Goal: Task Accomplishment & Management: Manage account settings

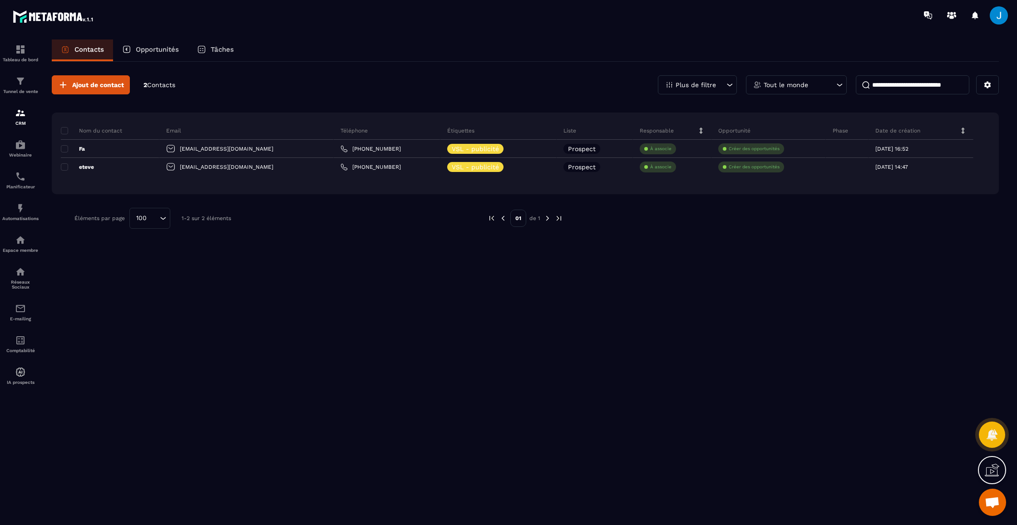
scroll to position [226, 0]
click at [23, 48] on img at bounding box center [20, 49] width 11 height 11
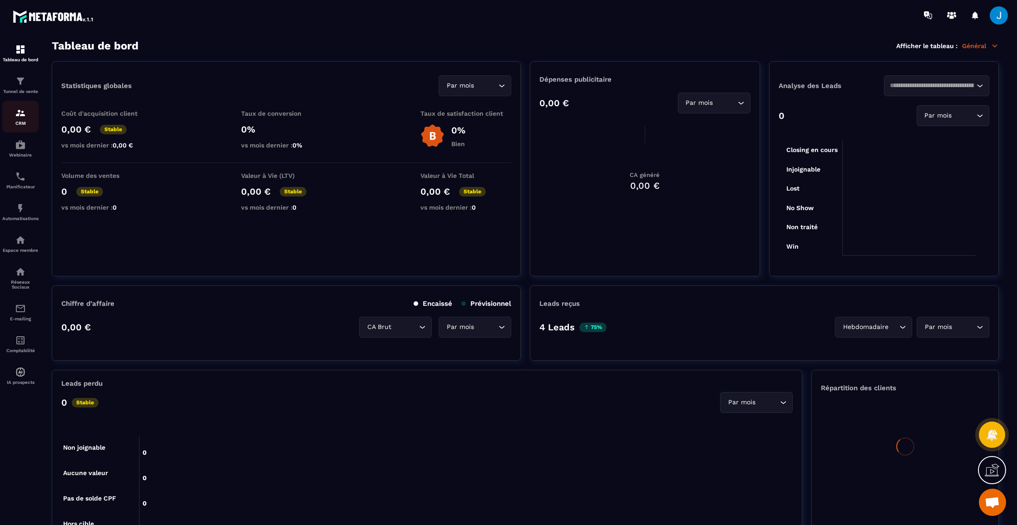
click at [17, 111] on img at bounding box center [20, 113] width 11 height 11
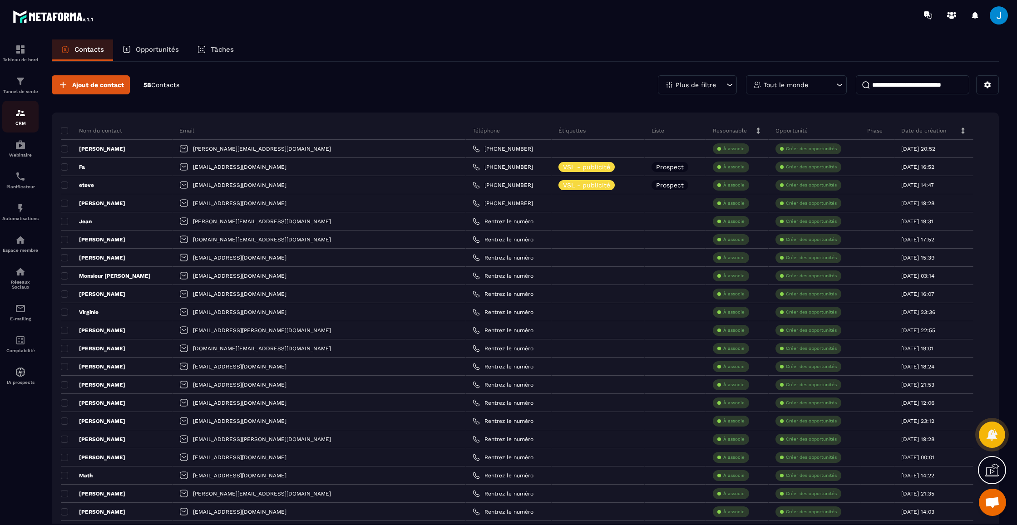
click at [25, 127] on link "CRM" at bounding box center [20, 117] width 36 height 32
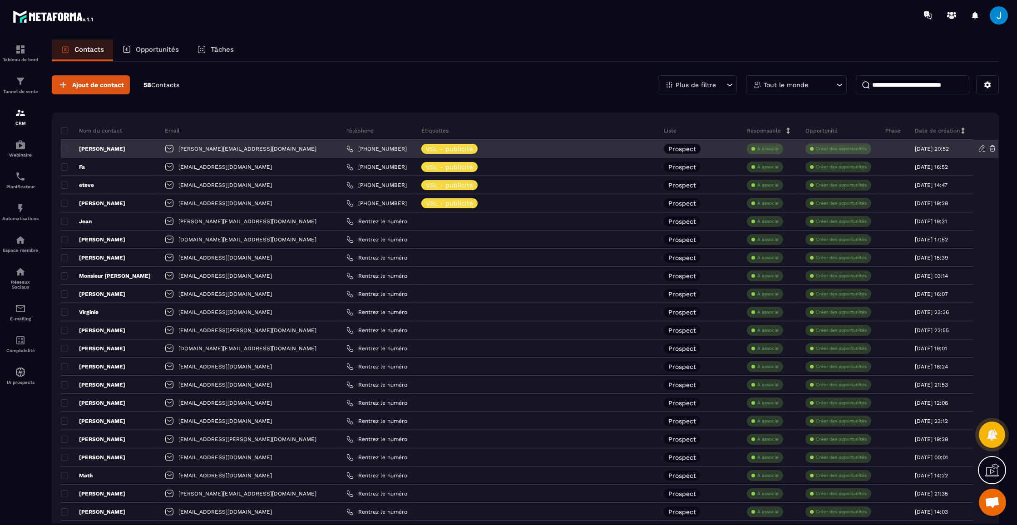
click at [101, 147] on div "[PERSON_NAME]" at bounding box center [109, 149] width 97 height 18
